Goal: Task Accomplishment & Management: Manage account settings

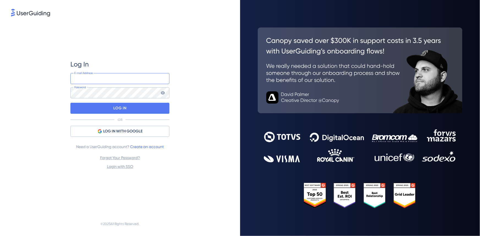
click at [131, 77] on input "email" at bounding box center [119, 78] width 99 height 11
type input "[PERSON_NAME][EMAIL_ADDRESS][DOMAIN_NAME]"
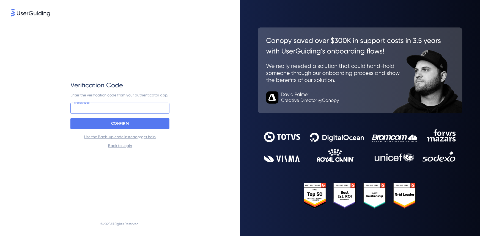
click at [128, 109] on input at bounding box center [119, 108] width 99 height 11
click at [126, 121] on p "CONFIRM" at bounding box center [120, 123] width 18 height 9
drag, startPoint x: 154, startPoint y: 109, endPoint x: 0, endPoint y: 105, distance: 154.2
click at [0, 105] on div "Verification Code Enter the verification code from your authenticator app. 706 …" at bounding box center [120, 118] width 240 height 236
type input "343 643"
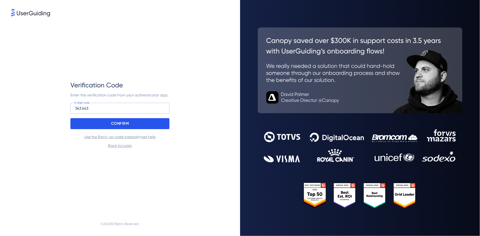
click at [94, 121] on div "CONFIRM" at bounding box center [119, 123] width 99 height 11
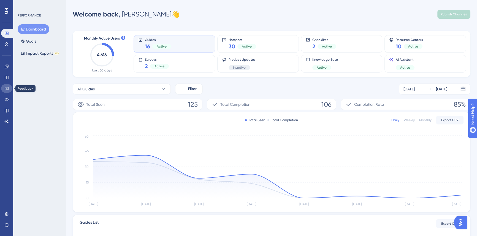
click at [7, 90] on icon at bounding box center [7, 89] width 4 height 4
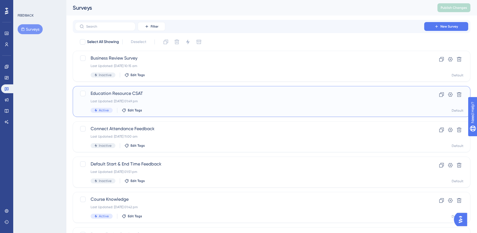
click at [192, 101] on div "Last Updated: [DATE] 01:49 pm" at bounding box center [250, 101] width 318 height 4
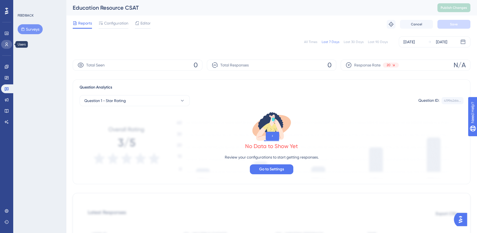
click at [6, 46] on icon at bounding box center [6, 44] width 4 height 4
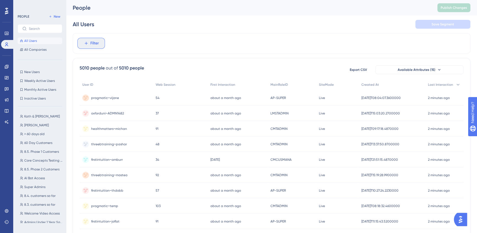
click at [99, 43] on button "Filter" at bounding box center [91, 43] width 28 height 11
type input "conf"
click at [100, 80] on button "Config Config" at bounding box center [121, 84] width 81 height 11
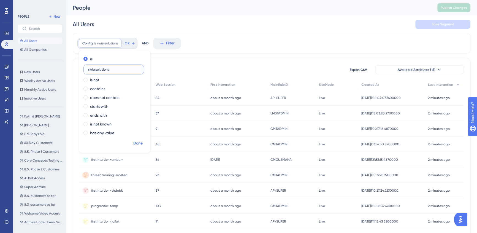
type input "swisssolutions"
click at [138, 143] on span "Done" at bounding box center [137, 143] width 9 height 7
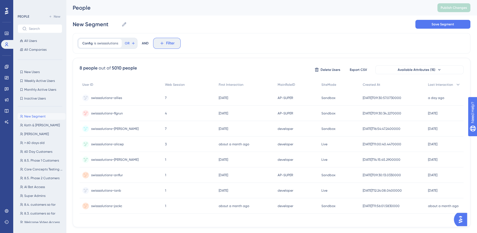
click at [163, 46] on button "Filter" at bounding box center [167, 43] width 28 height 11
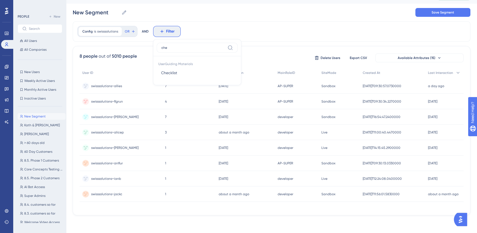
scroll to position [13, 0]
type input "chec"
click at [168, 72] on span "Checklist" at bounding box center [169, 72] width 16 height 7
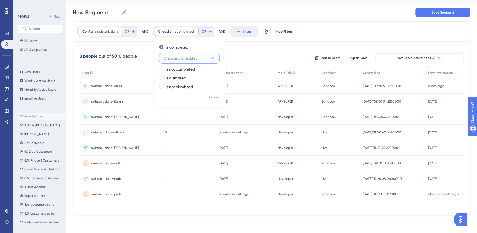
click at [189, 59] on span "Choose a checklist" at bounding box center [180, 58] width 33 height 7
click at [186, 91] on span "Core Concepts" at bounding box center [180, 91] width 26 height 7
click at [209, 97] on span "Done" at bounding box center [213, 97] width 9 height 7
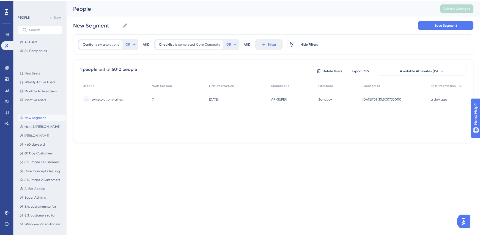
scroll to position [0, 0]
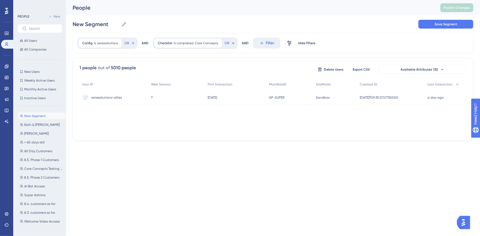
click at [206, 143] on div "Performance Users Engagement Widgets Feedback Product Updates Knowledge Base AI…" at bounding box center [273, 75] width 414 height 150
click at [114, 99] on span "swisssolutions~allies" at bounding box center [106, 98] width 31 height 4
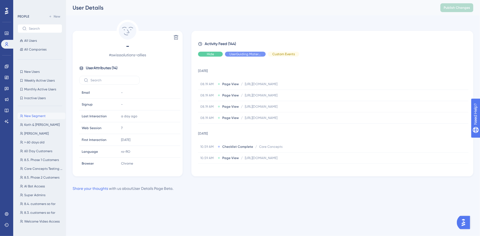
click at [218, 54] on div "Hide" at bounding box center [210, 54] width 25 height 5
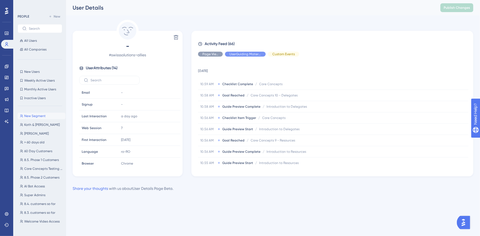
click at [269, 190] on div "Share your thoughts with us about User Details Page Beta ." at bounding box center [273, 189] width 401 height 7
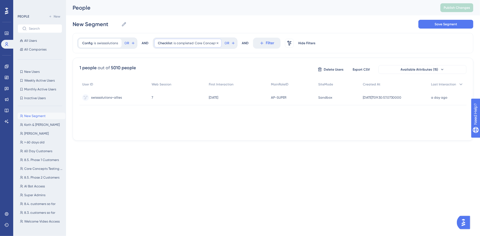
click at [189, 43] on span "is completed" at bounding box center [184, 43] width 20 height 4
click at [175, 69] on span "Core Concepts" at bounding box center [177, 70] width 26 height 7
click at [209, 58] on div "is completed" at bounding box center [189, 59] width 60 height 7
click at [188, 81] on label "is not completed" at bounding box center [180, 81] width 29 height 7
click at [211, 107] on span "Done" at bounding box center [213, 109] width 9 height 7
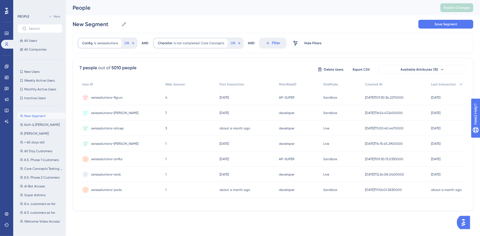
click at [111, 157] on div "swisssolutions~anflur swisssolutions~anflur" at bounding box center [107, 159] width 32 height 15
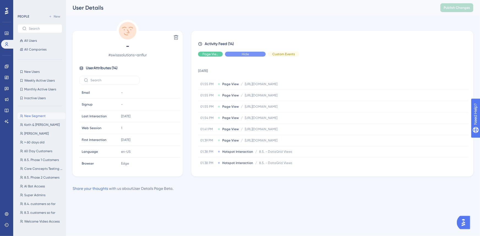
drag, startPoint x: 249, startPoint y: 55, endPoint x: 261, endPoint y: 110, distance: 56.7
click at [249, 55] on span "Hide" at bounding box center [245, 54] width 7 height 4
click at [215, 55] on div "Hide" at bounding box center [210, 54] width 25 height 5
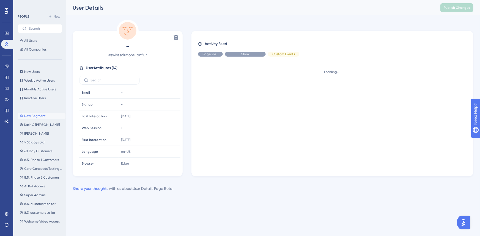
click at [239, 55] on div "Show" at bounding box center [245, 54] width 41 height 5
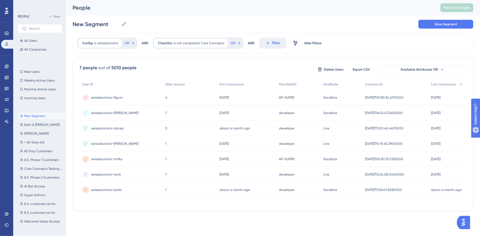
click at [176, 95] on div "4 4" at bounding box center [190, 97] width 54 height 15
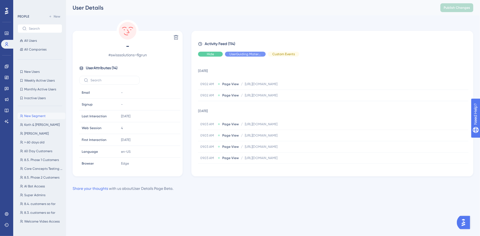
click at [210, 56] on span "Hide" at bounding box center [210, 54] width 7 height 4
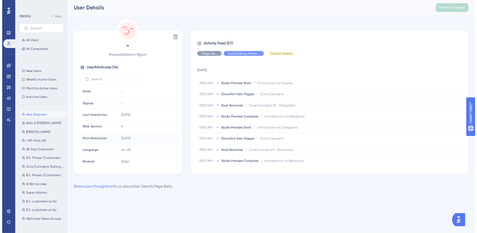
scroll to position [75, 0]
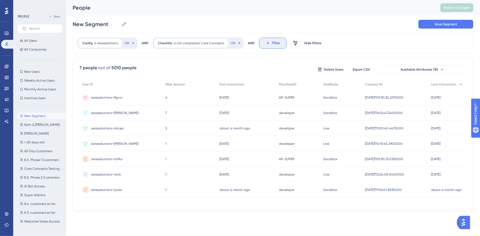
click at [275, 39] on button "Filter" at bounding box center [273, 43] width 28 height 11
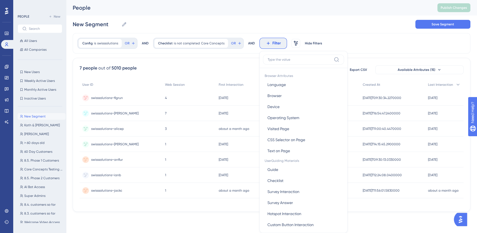
scroll to position [25, 0]
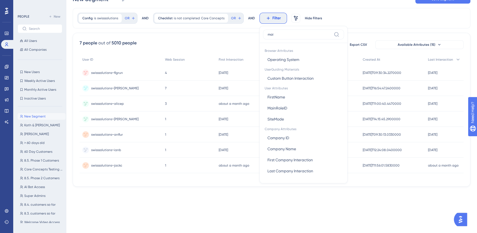
type input "main"
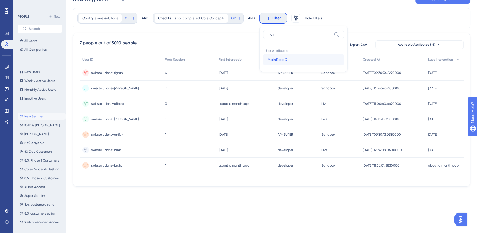
click at [283, 57] on span "MainRoleID" at bounding box center [277, 59] width 20 height 7
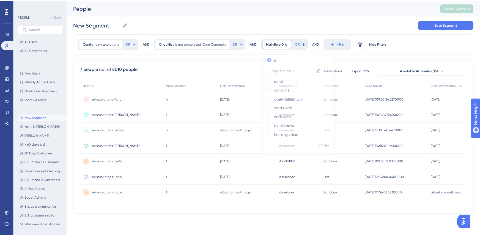
scroll to position [0, 0]
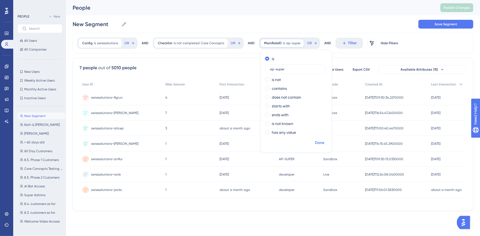
type input "ap-super"
click at [317, 145] on span "Done" at bounding box center [319, 143] width 9 height 7
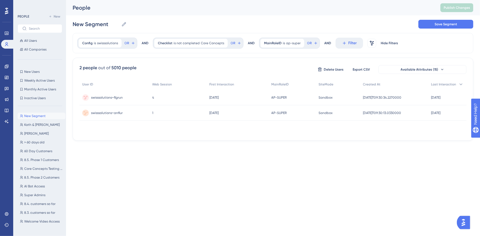
click at [120, 112] on span "swisssolutions~anflur" at bounding box center [107, 113] width 32 height 4
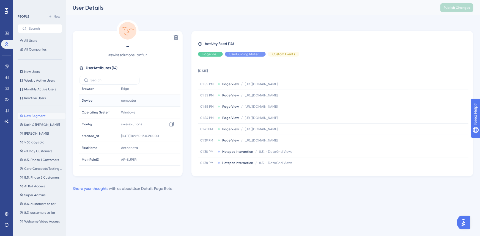
scroll to position [84, 0]
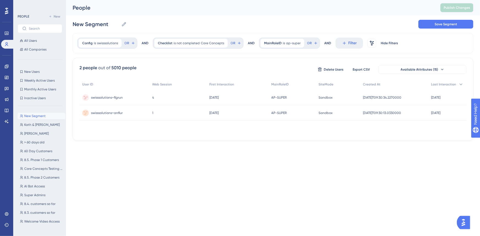
click at [110, 98] on span "swisssolutions~flgrun" at bounding box center [107, 98] width 32 height 4
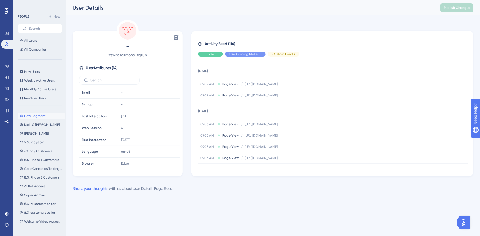
click at [208, 56] on span "Hide" at bounding box center [210, 54] width 7 height 4
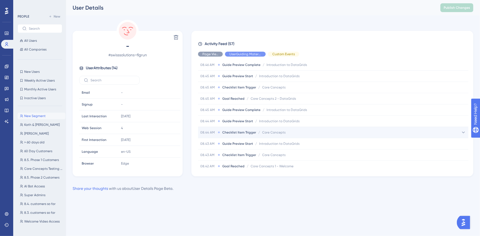
scroll to position [522, 0]
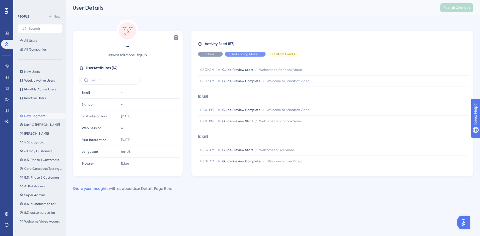
click at [212, 53] on span "Show" at bounding box center [210, 54] width 8 height 4
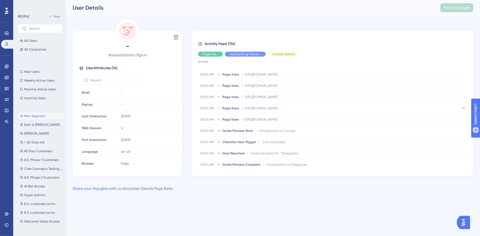
scroll to position [25, 0]
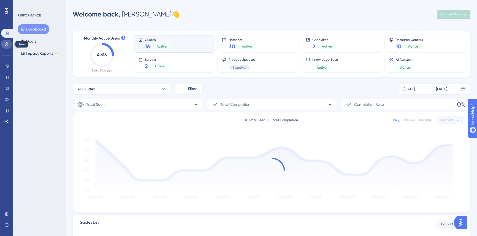
click at [8, 43] on icon at bounding box center [6, 44] width 4 height 4
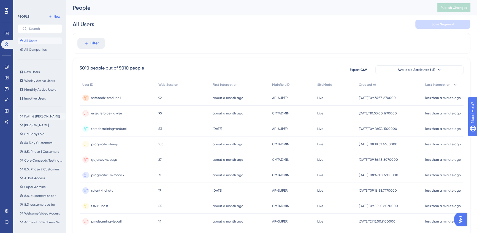
click at [32, 113] on button "Kath & Tim Kath & Tim" at bounding box center [42, 116] width 48 height 7
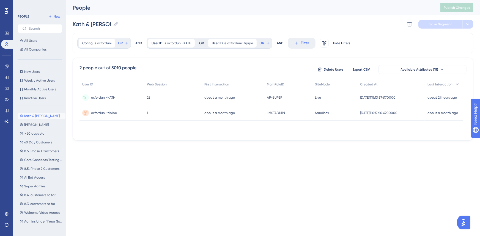
click at [167, 99] on div "28 28" at bounding box center [173, 97] width 58 height 15
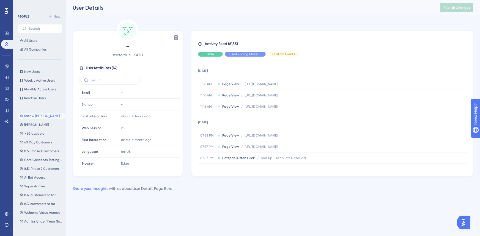
click at [206, 55] on div "Hide" at bounding box center [210, 54] width 25 height 5
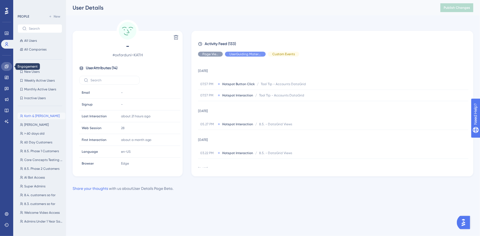
click at [6, 66] on icon at bounding box center [7, 67] width 4 height 4
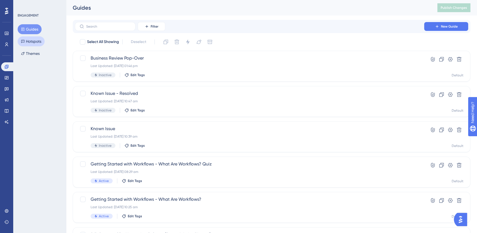
click at [34, 40] on button "Hotspots" at bounding box center [31, 41] width 27 height 10
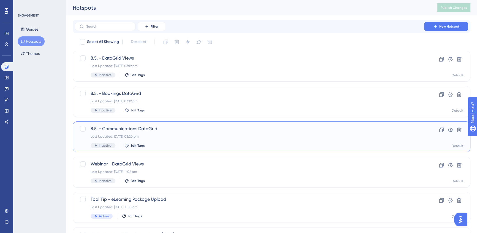
click at [215, 135] on div "Last Updated: 24 Jul 2025 03:20 pm" at bounding box center [250, 136] width 318 height 4
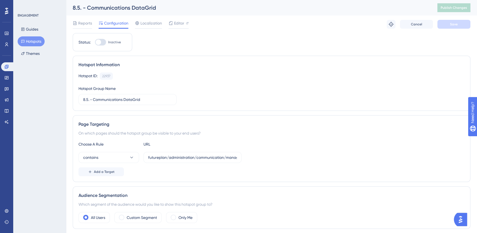
click at [35, 39] on button "Hotspots" at bounding box center [31, 41] width 27 height 10
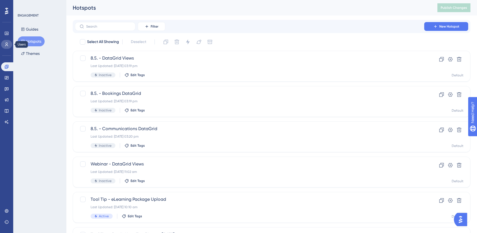
click at [3, 43] on link at bounding box center [6, 44] width 11 height 9
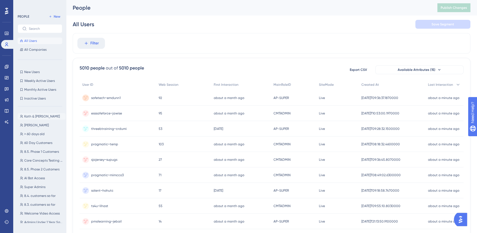
click at [36, 111] on div "Kath & Tim Kath & Tim Jenna Testing Jenna Testing > 60 days old > 60 days old 6…" at bounding box center [42, 167] width 48 height 112
click at [35, 114] on span "Kath & [PERSON_NAME]" at bounding box center [42, 116] width 36 height 4
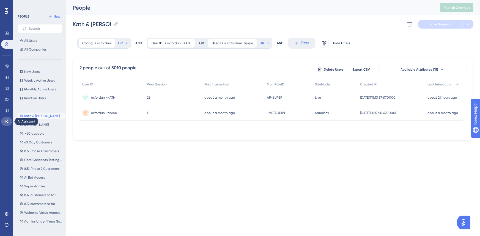
click at [6, 124] on link at bounding box center [6, 121] width 11 height 9
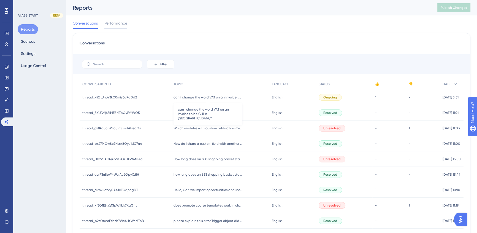
click at [237, 95] on span "can i change the word VAT on an invoice to be GUI in taiwan?" at bounding box center [207, 97] width 69 height 4
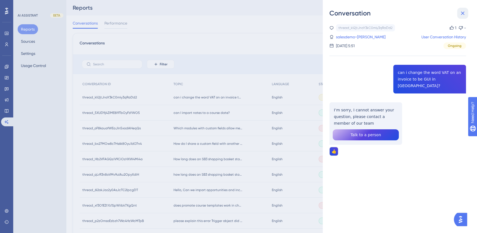
click at [461, 11] on icon at bounding box center [462, 13] width 7 height 7
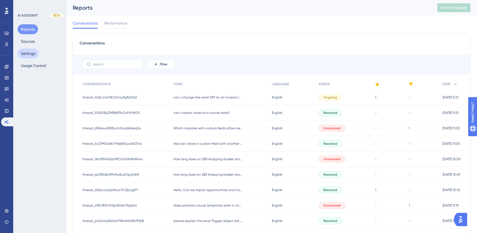
click at [31, 51] on button "Settings" at bounding box center [28, 53] width 21 height 10
